Goal: Navigation & Orientation: Find specific page/section

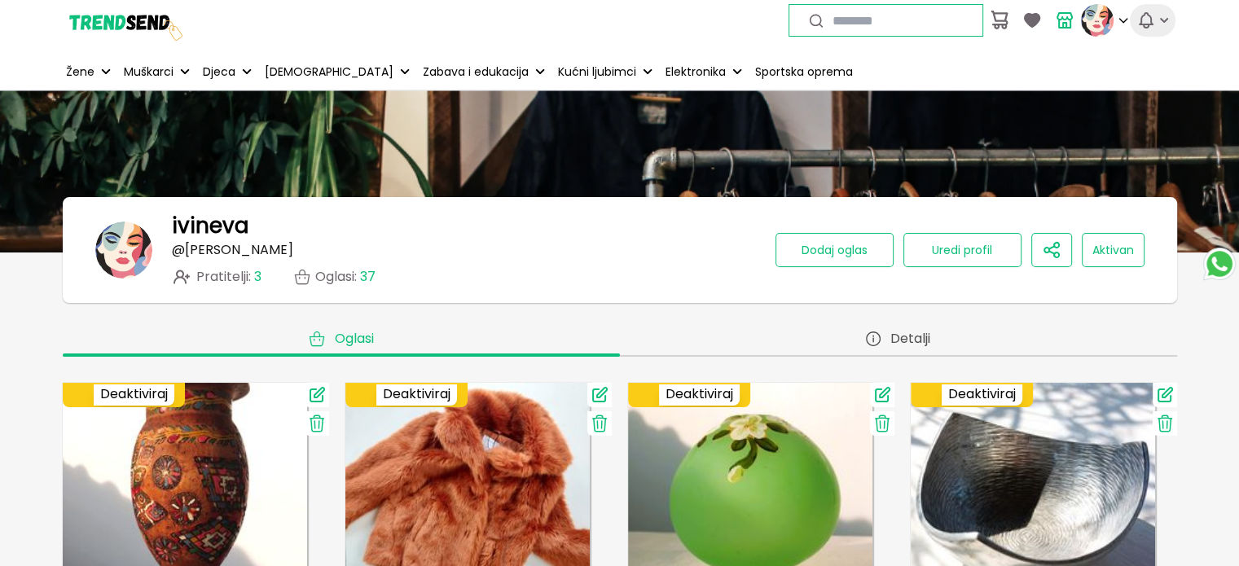
click at [1162, 20] on icon "button" at bounding box center [1164, 20] width 8 height 5
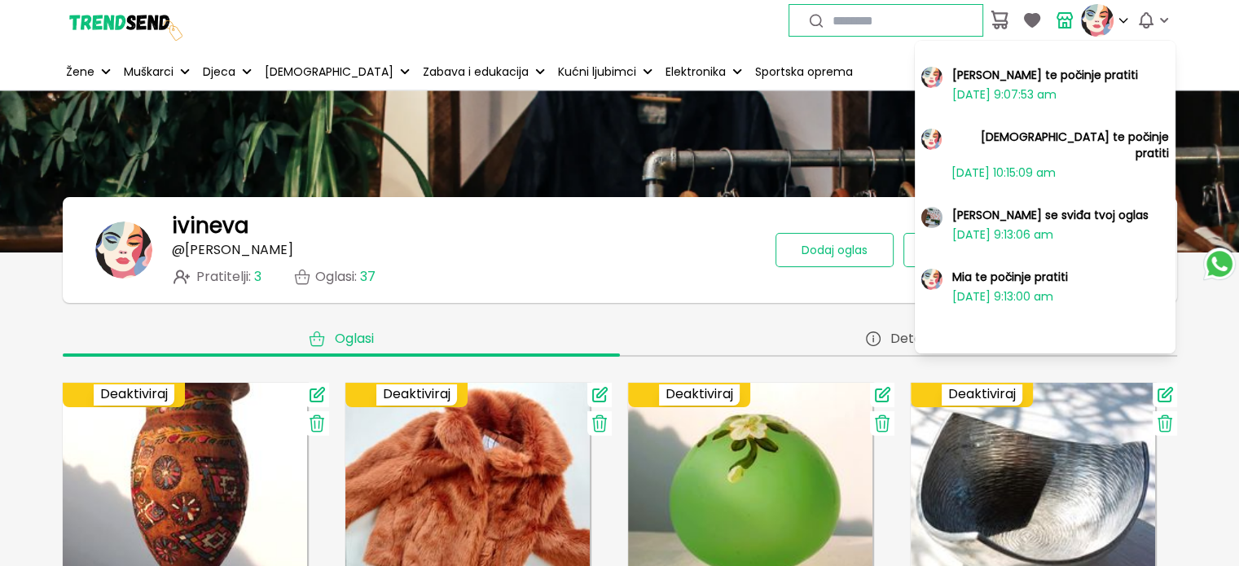
click at [994, 207] on h2 "Mia se sviđa tvoj oglas" at bounding box center [1050, 215] width 196 height 16
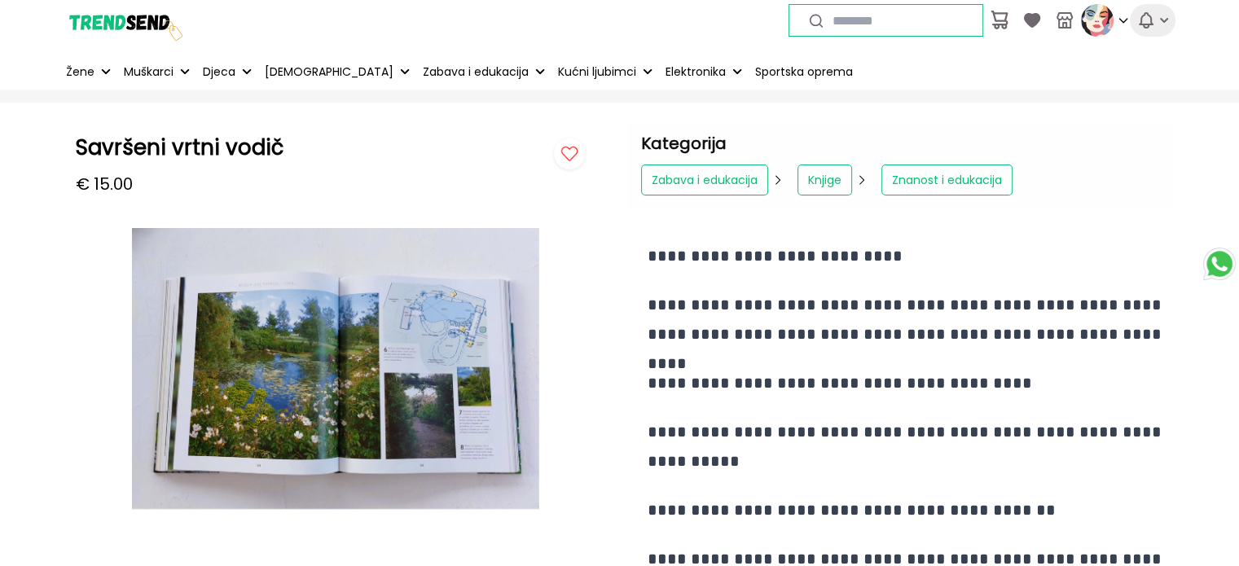
click at [1145, 22] on icon "button" at bounding box center [1146, 21] width 20 height 20
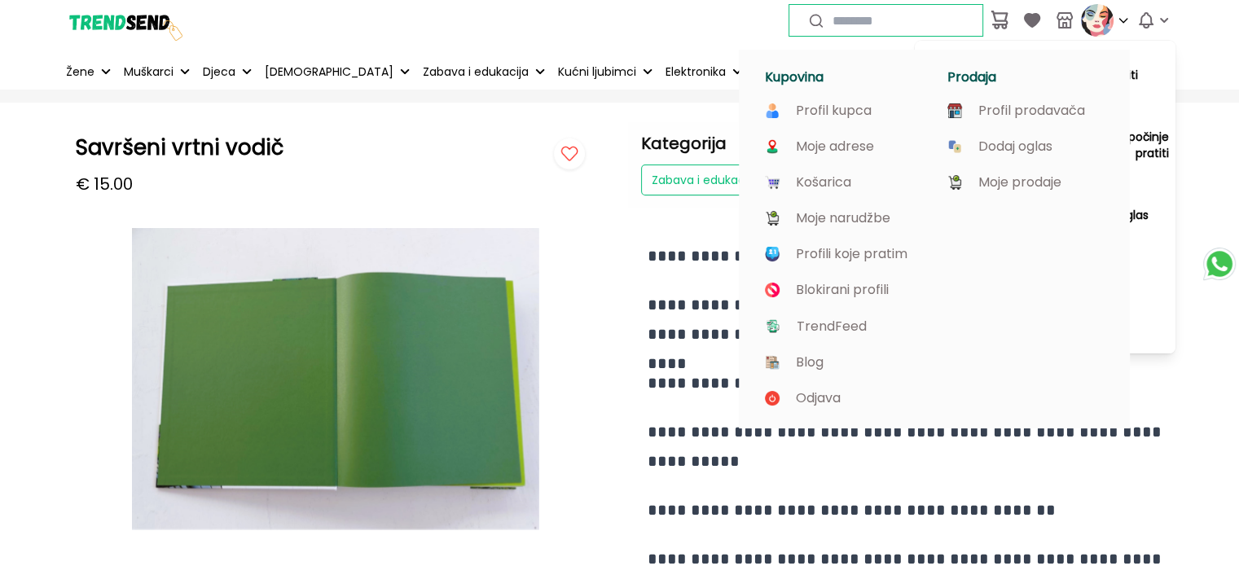
click at [1097, 24] on img at bounding box center [1097, 20] width 33 height 33
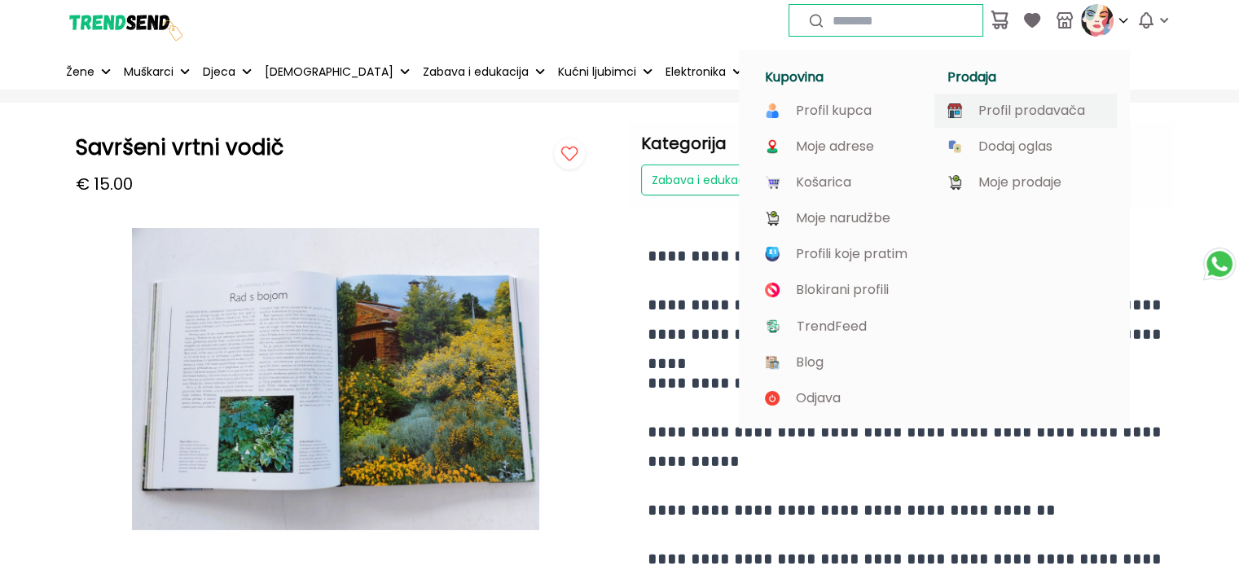
click at [995, 115] on p "Profil prodavača" at bounding box center [1031, 110] width 107 height 15
